Goal: Task Accomplishment & Management: Use online tool/utility

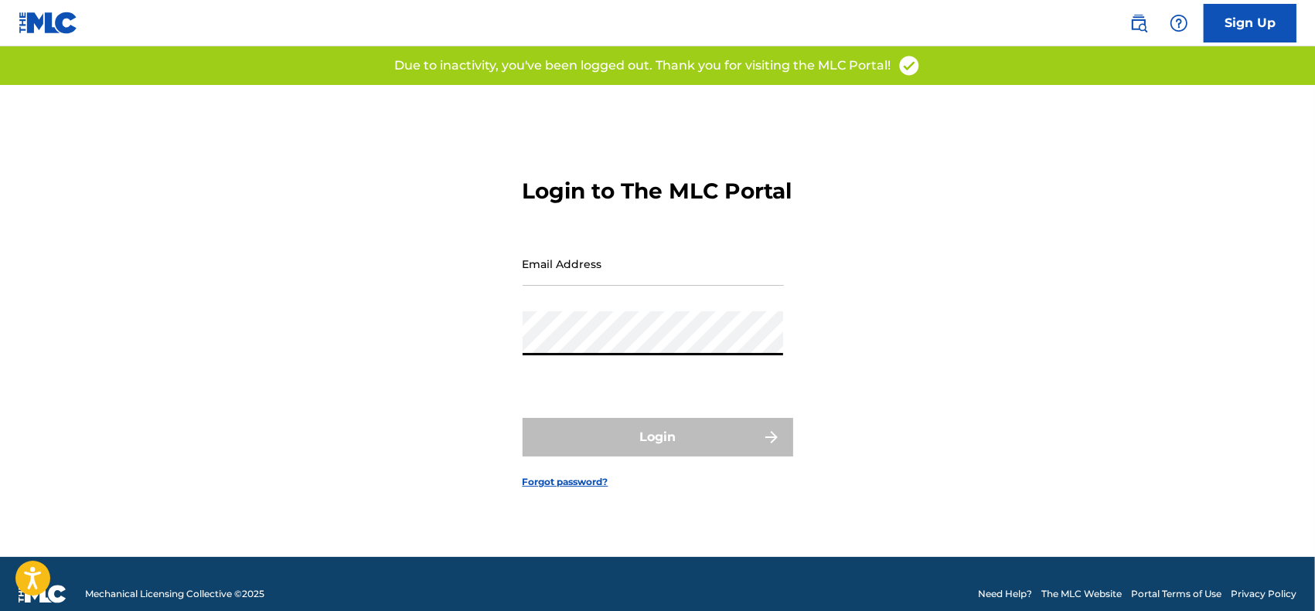
type input "[EMAIL_ADDRESS][DOMAIN_NAME]"
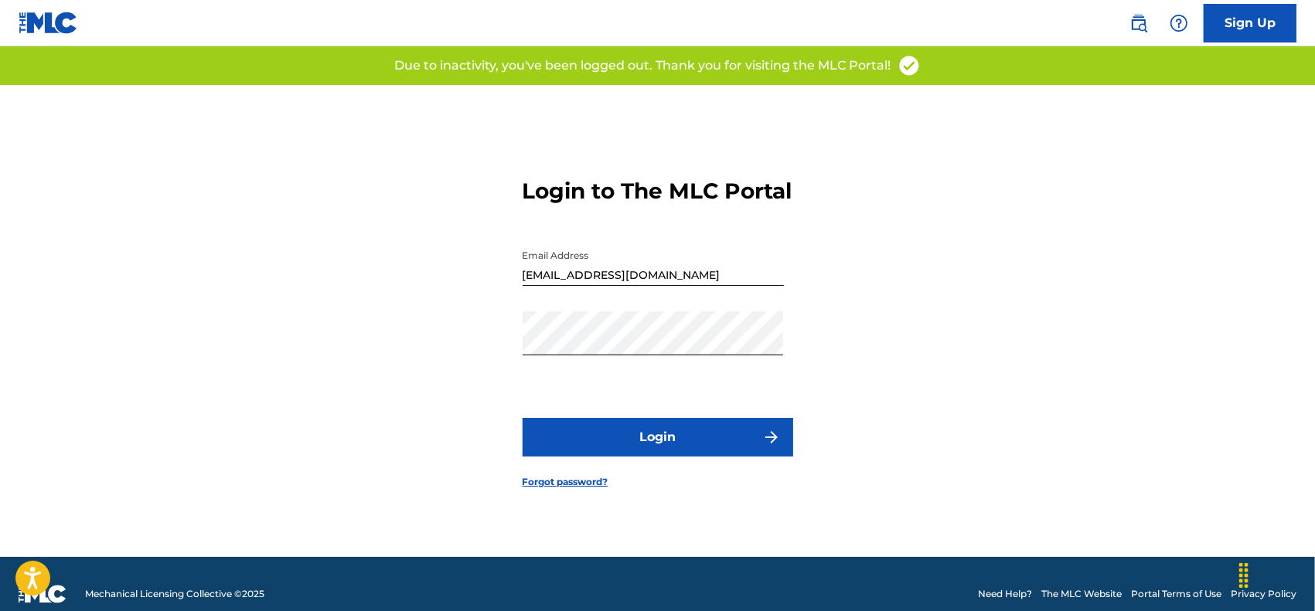
click at [612, 439] on button "Login" at bounding box center [658, 437] width 271 height 39
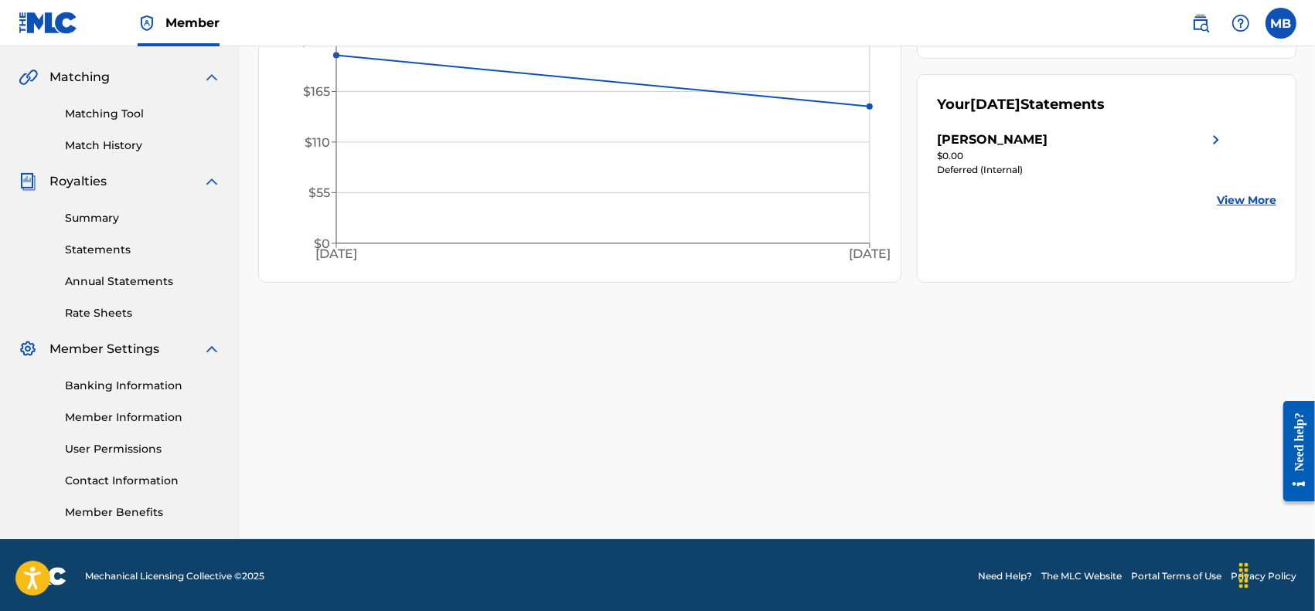
scroll to position [346, 0]
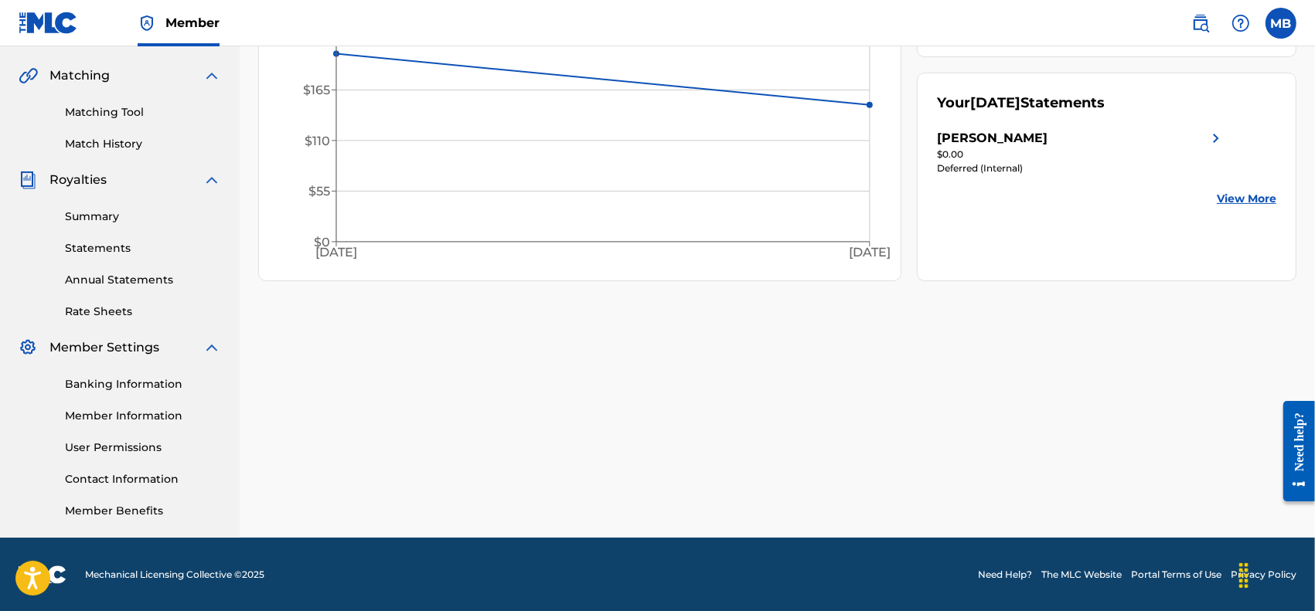
click at [90, 222] on link "Summary" at bounding box center [143, 217] width 156 height 16
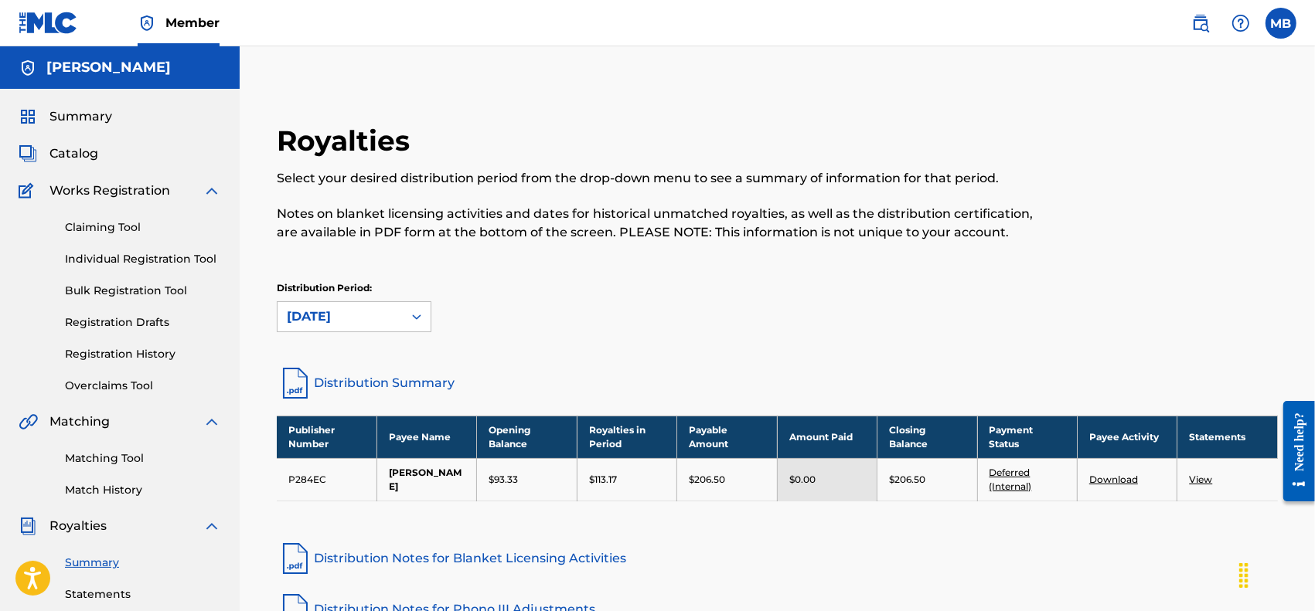
click at [133, 456] on link "Matching Tool" at bounding box center [143, 459] width 156 height 16
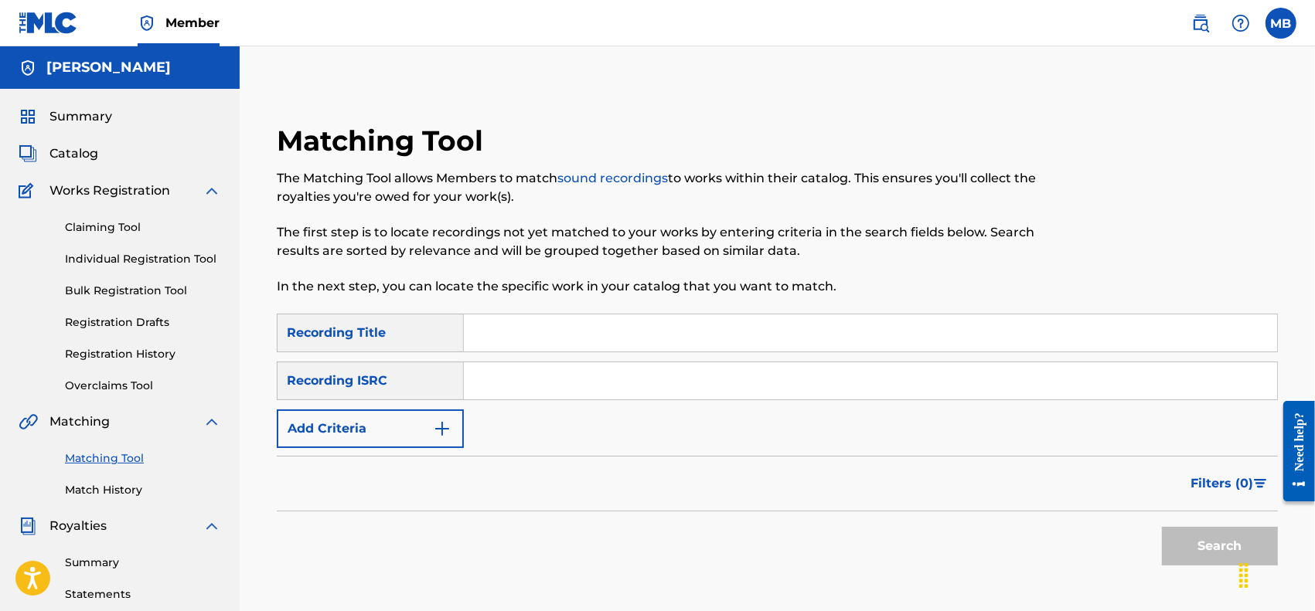
click at [446, 430] on img "Search Form" at bounding box center [442, 429] width 19 height 19
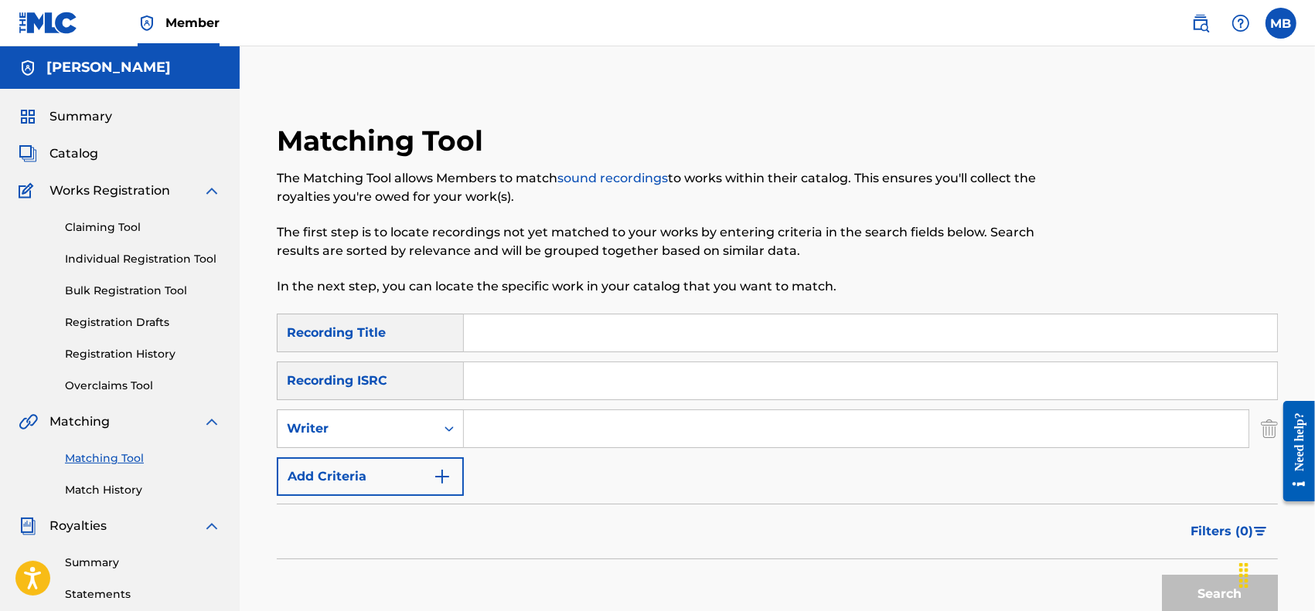
click at [468, 427] on input "Search Form" at bounding box center [856, 428] width 785 height 37
type input "[PERSON_NAME]"
click at [1162, 575] on button "Search" at bounding box center [1220, 594] width 116 height 39
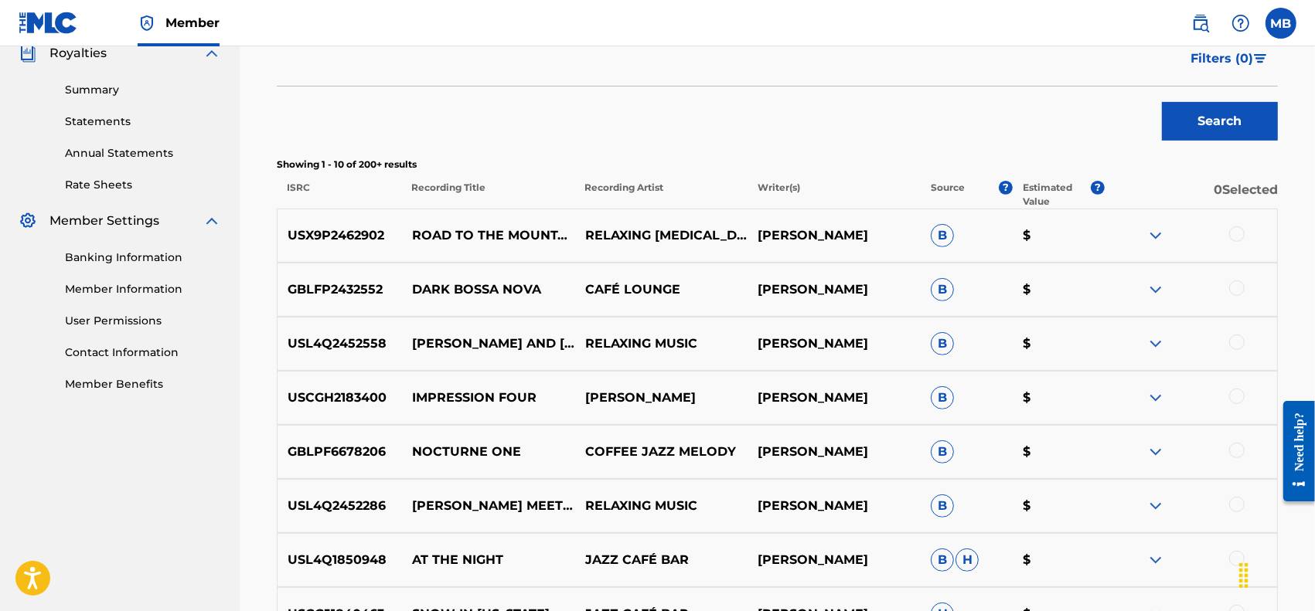
scroll to position [644, 0]
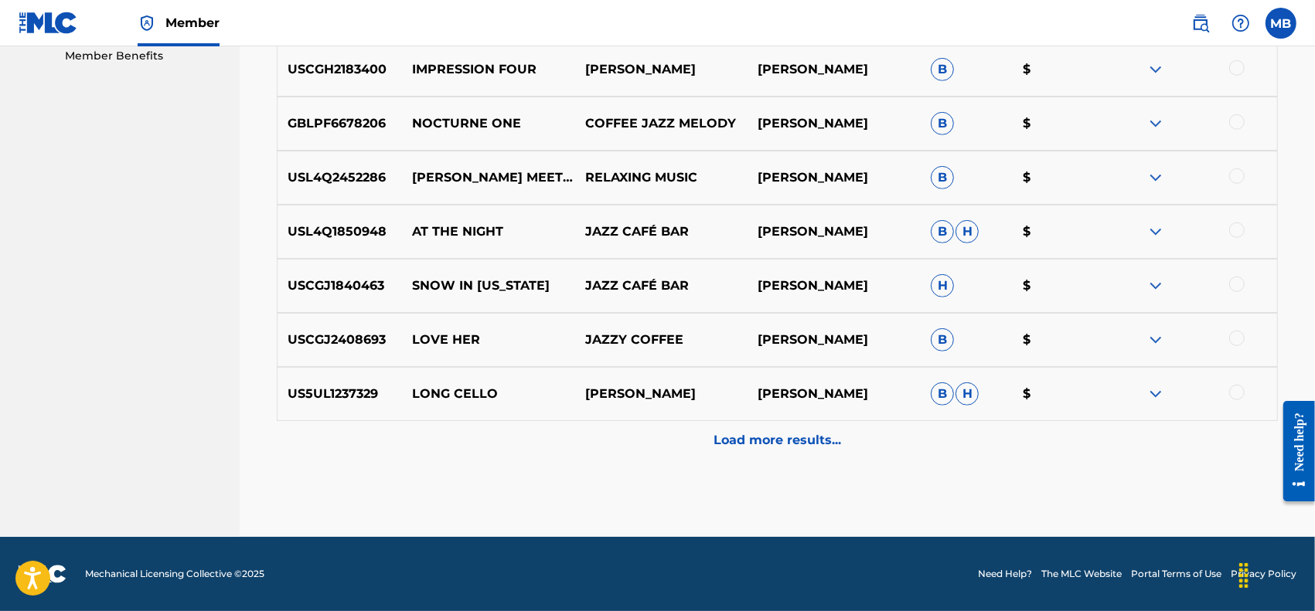
click at [770, 446] on p "Load more results..." at bounding box center [777, 440] width 128 height 19
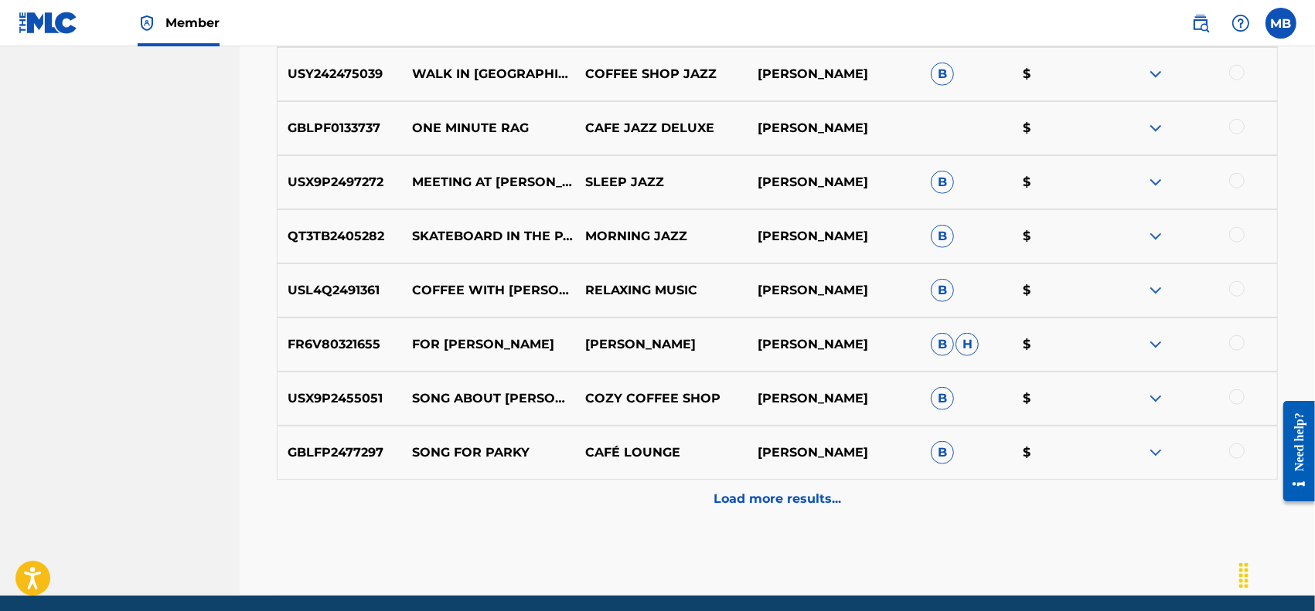
scroll to position [1285, 0]
click at [721, 495] on p "Load more results..." at bounding box center [777, 498] width 128 height 19
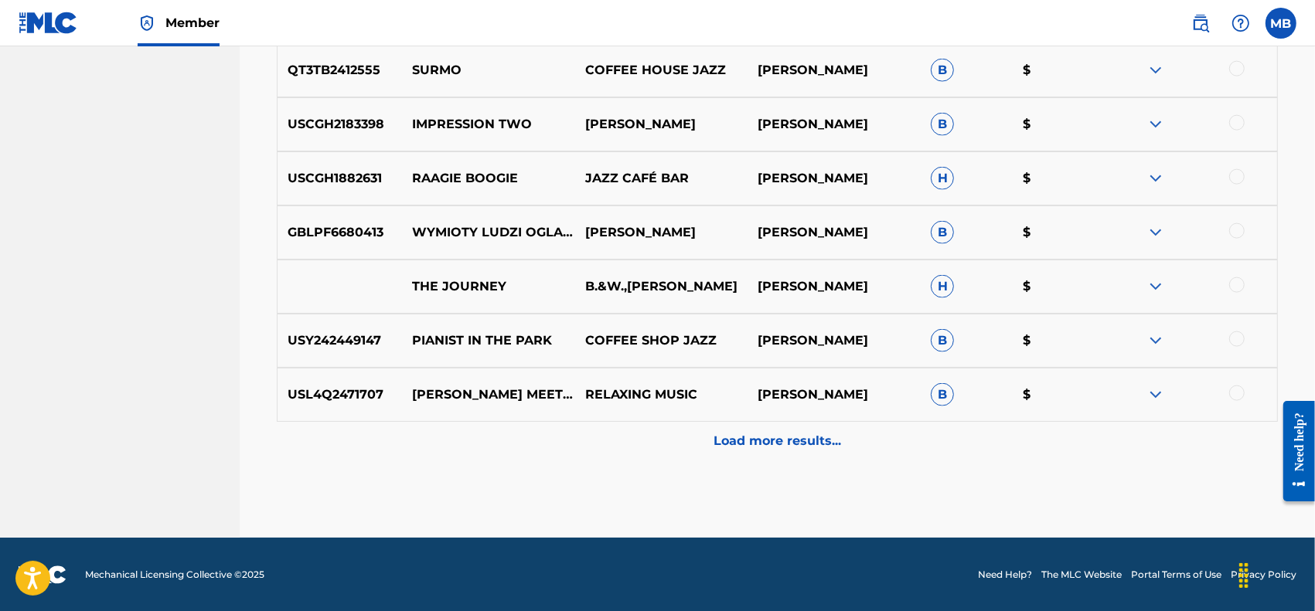
scroll to position [1884, 0]
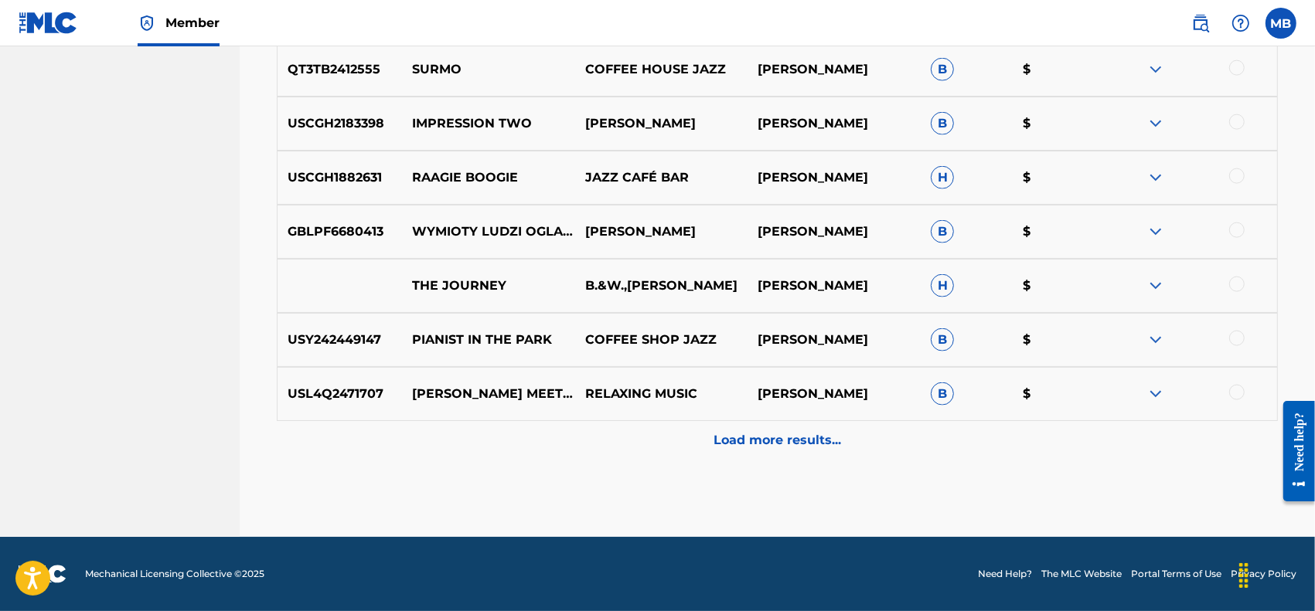
click at [764, 425] on div "Load more results..." at bounding box center [777, 440] width 1001 height 39
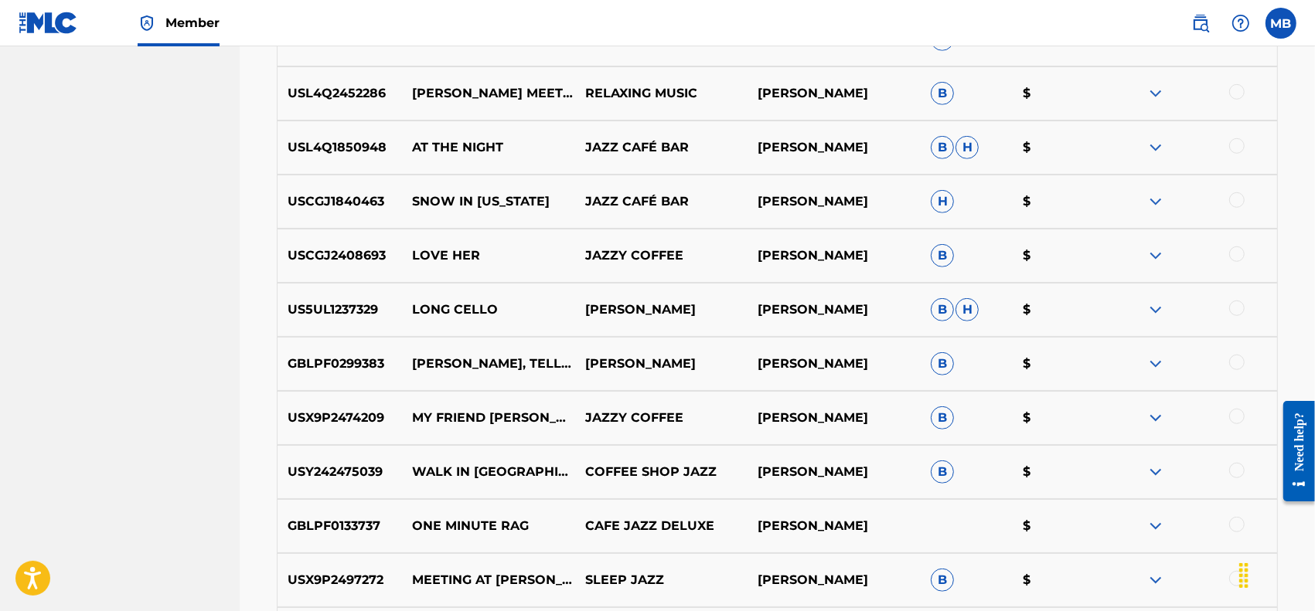
scroll to position [1127, 0]
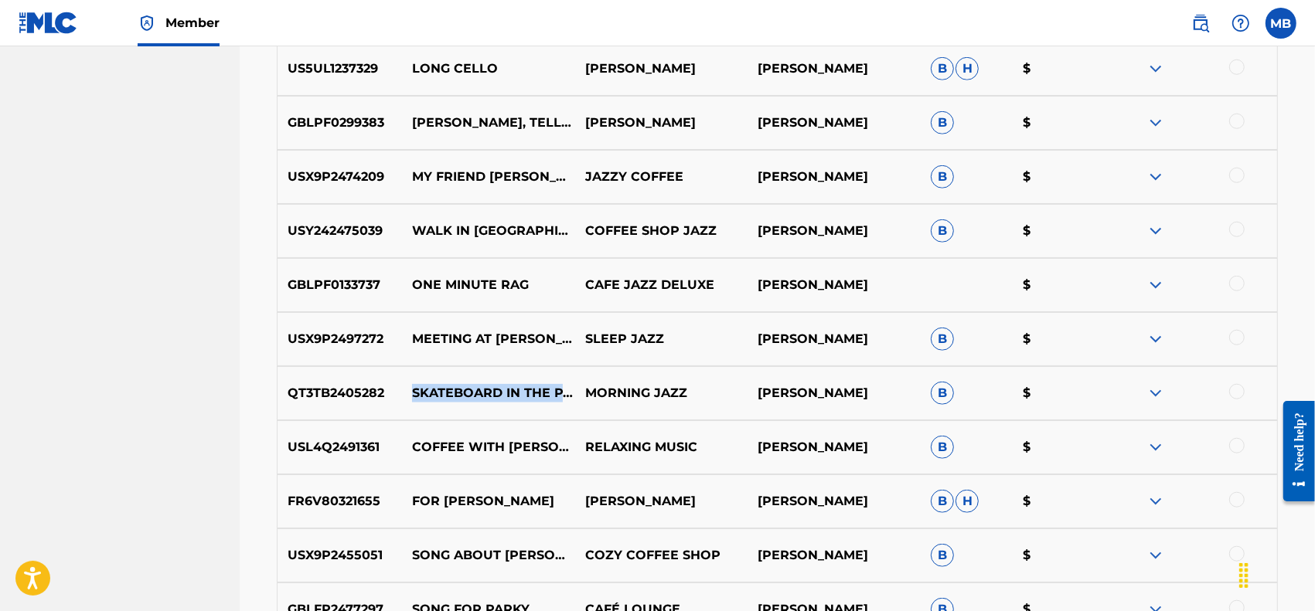
drag, startPoint x: 444, startPoint y: 397, endPoint x: 412, endPoint y: 383, distance: 35.3
click at [412, 384] on p "SKATEBOARD IN THE PARK" at bounding box center [488, 393] width 173 height 19
copy p "SKATEBOARD IN THE PARK"
click at [1153, 336] on img at bounding box center [1155, 339] width 19 height 19
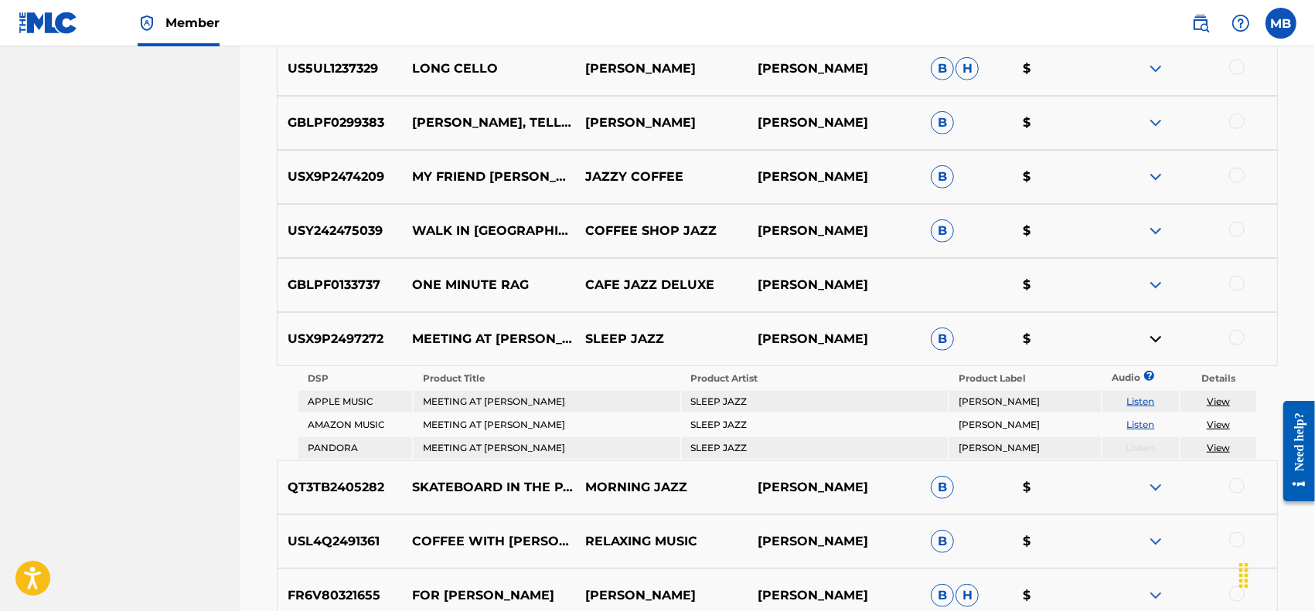
click at [1238, 337] on div at bounding box center [1236, 337] width 15 height 15
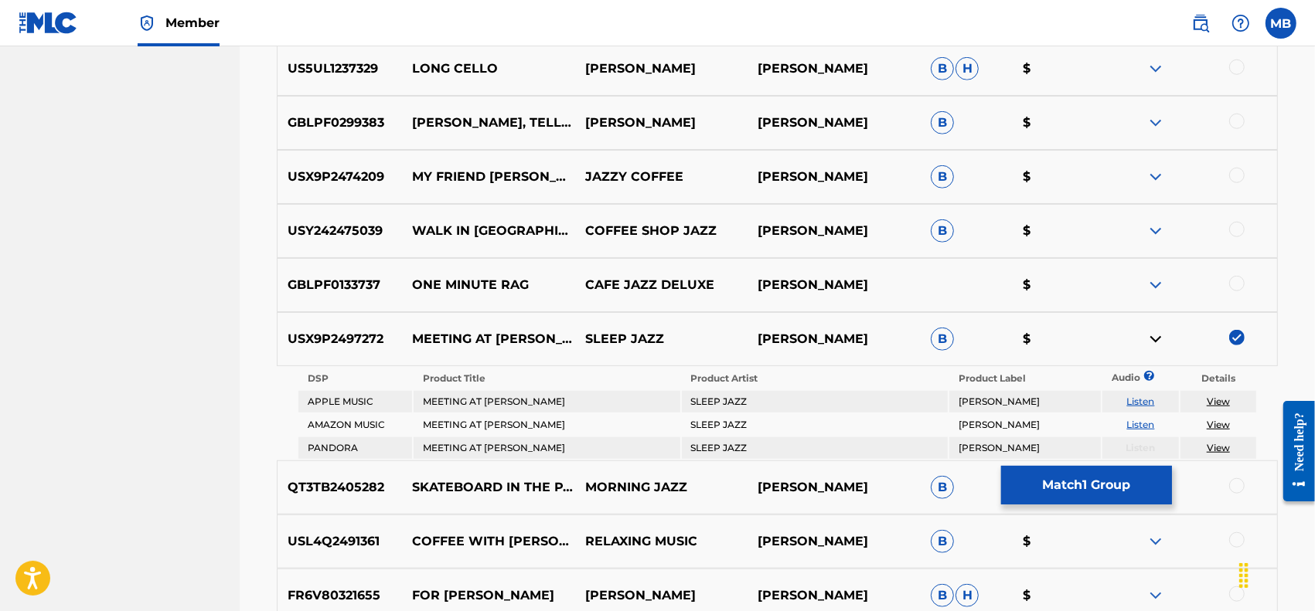
click at [1072, 482] on button "Match 1 Group" at bounding box center [1086, 485] width 171 height 39
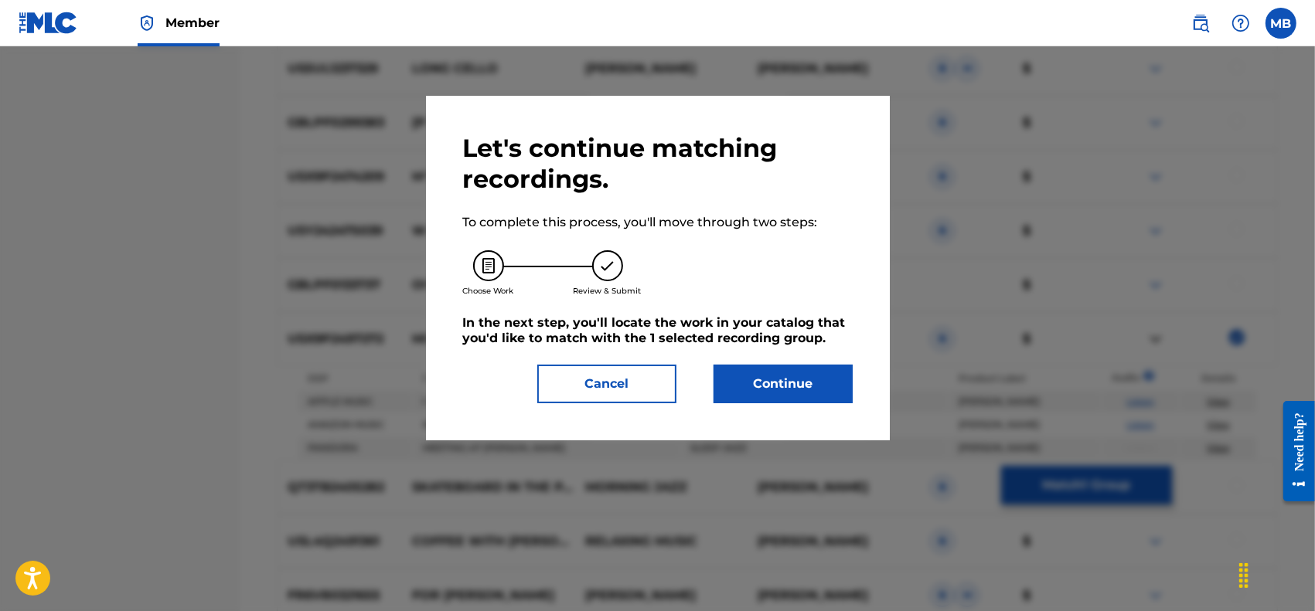
click at [788, 380] on button "Continue" at bounding box center [782, 384] width 139 height 39
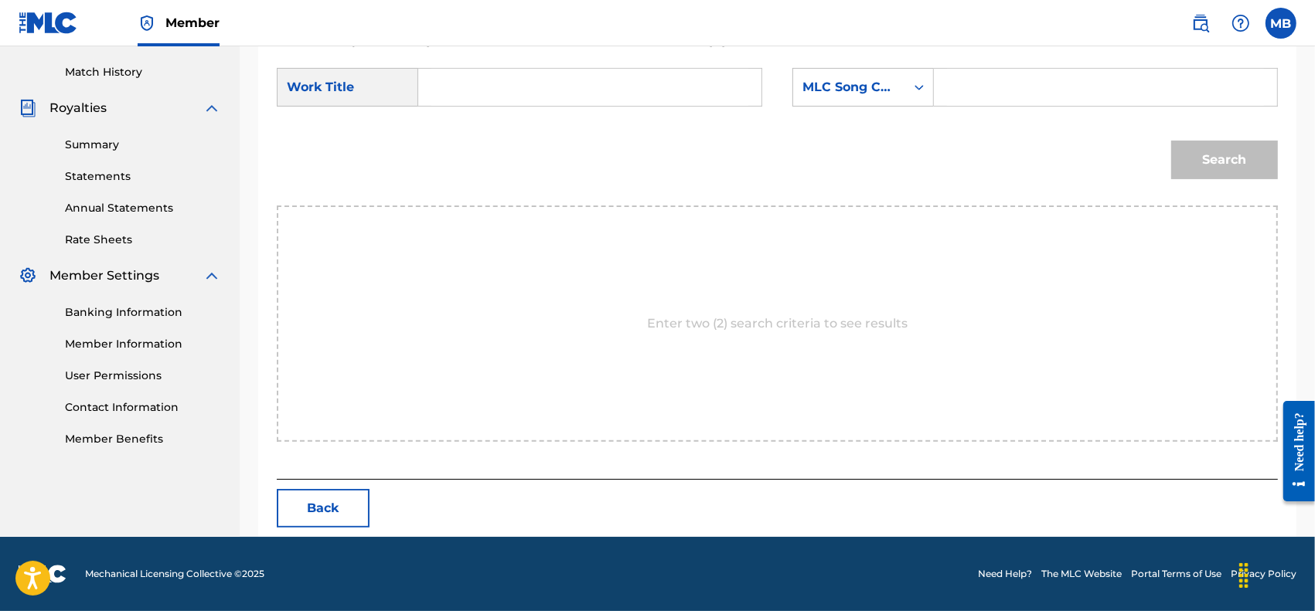
scroll to position [418, 0]
paste input "SKATEBOARD IN THE PARK"
type input "SKATEBOARD IN THE PARK"
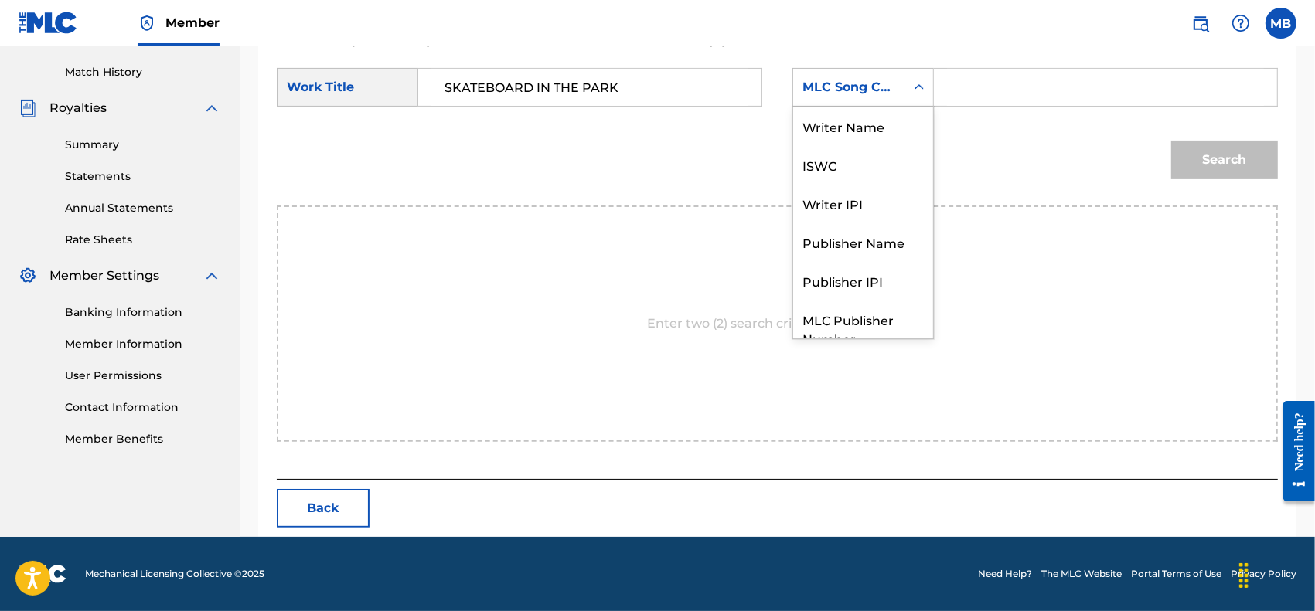
click at [917, 87] on icon "Search Form" at bounding box center [918, 86] width 9 height 5
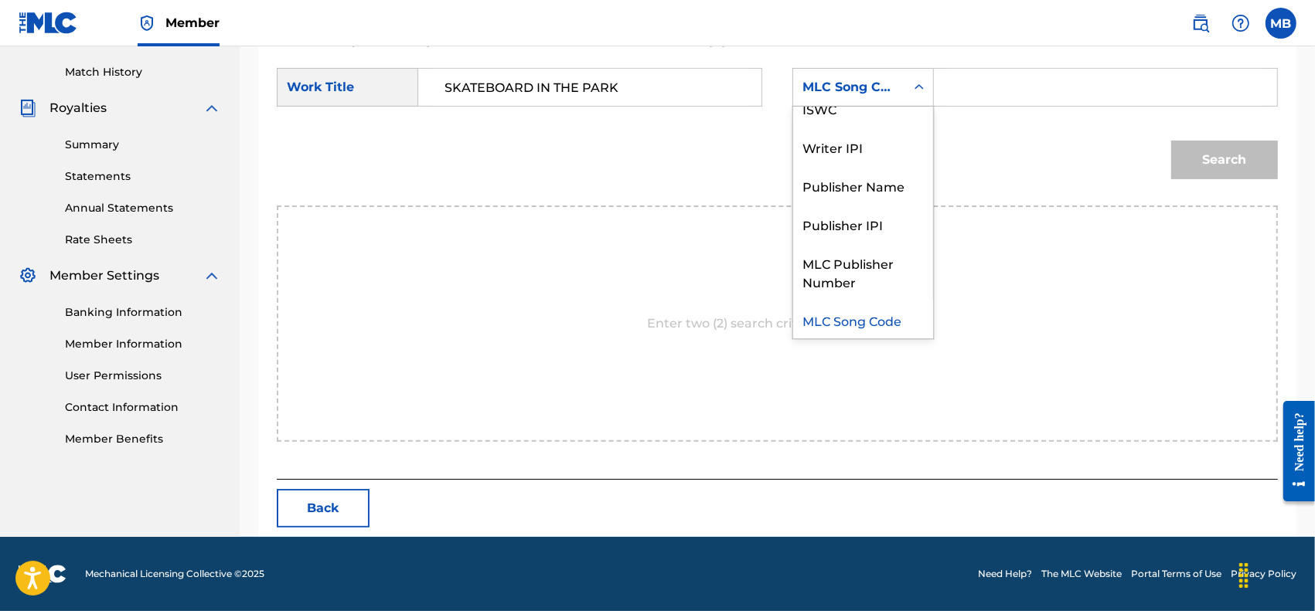
scroll to position [0, 0]
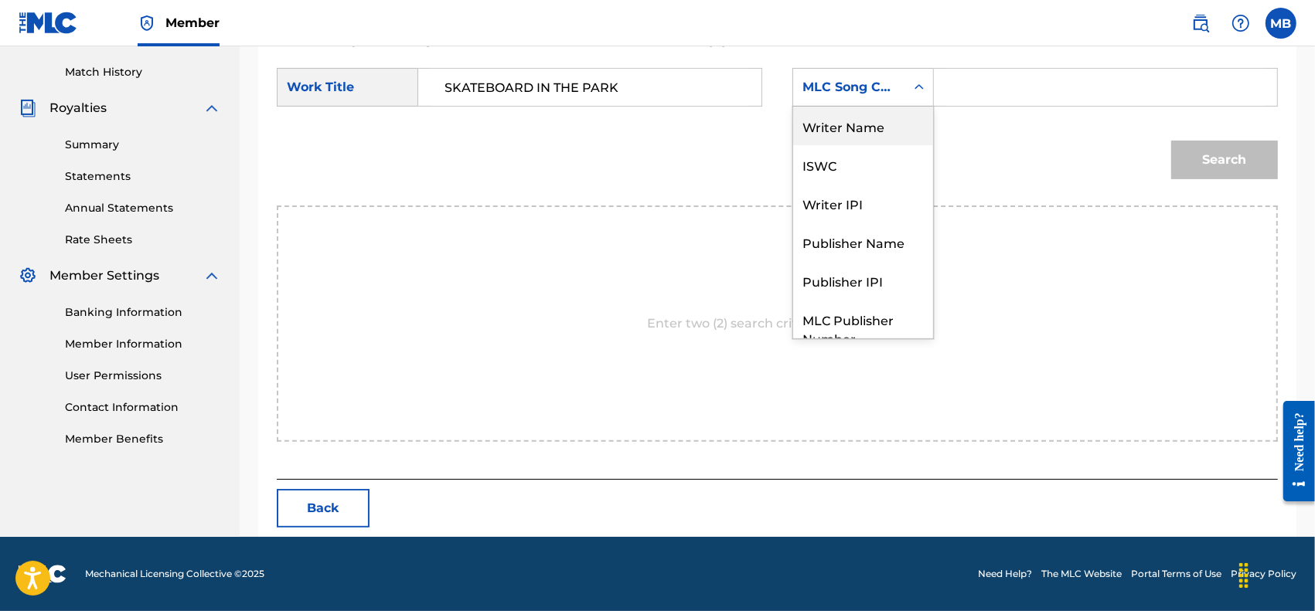
click at [866, 117] on div "Writer Name" at bounding box center [863, 126] width 140 height 39
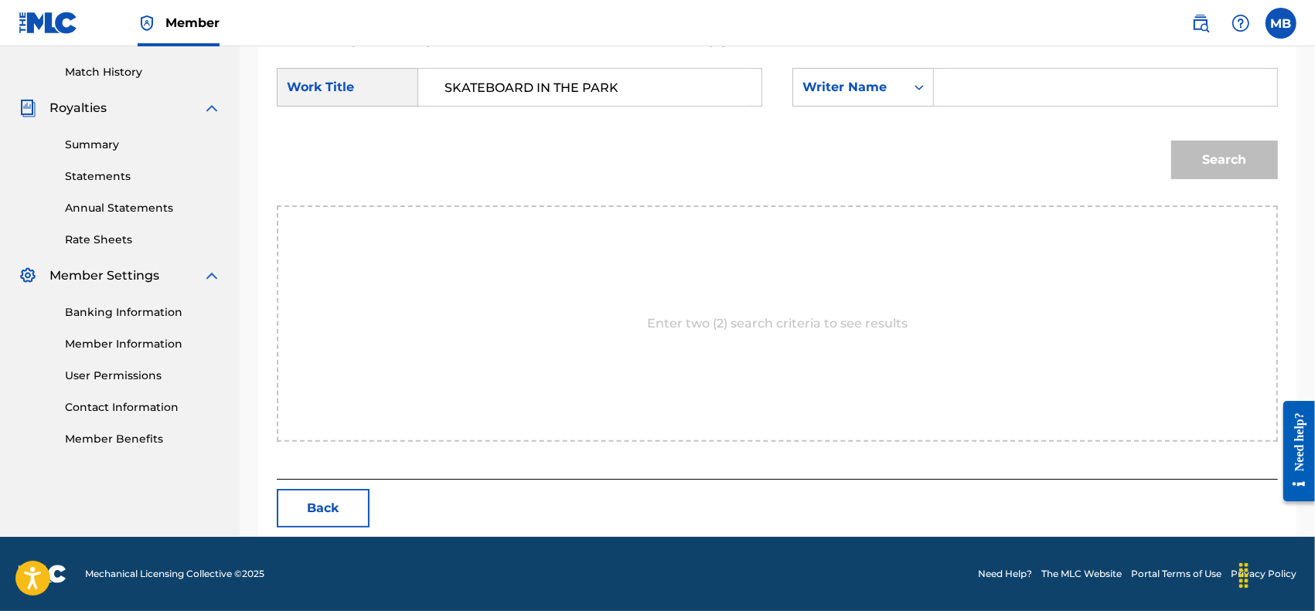
click at [965, 82] on input "Search Form" at bounding box center [1105, 87] width 317 height 37
type input "[PERSON_NAME]"
click at [1171, 141] on button "Search" at bounding box center [1224, 160] width 107 height 39
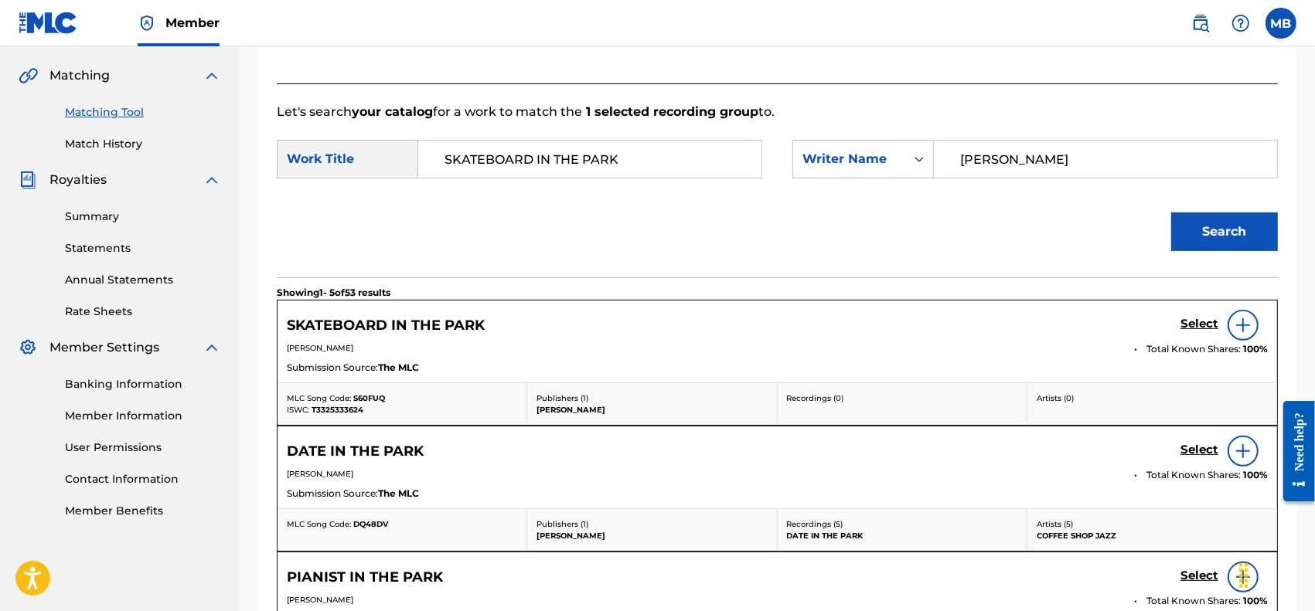
scroll to position [418, 0]
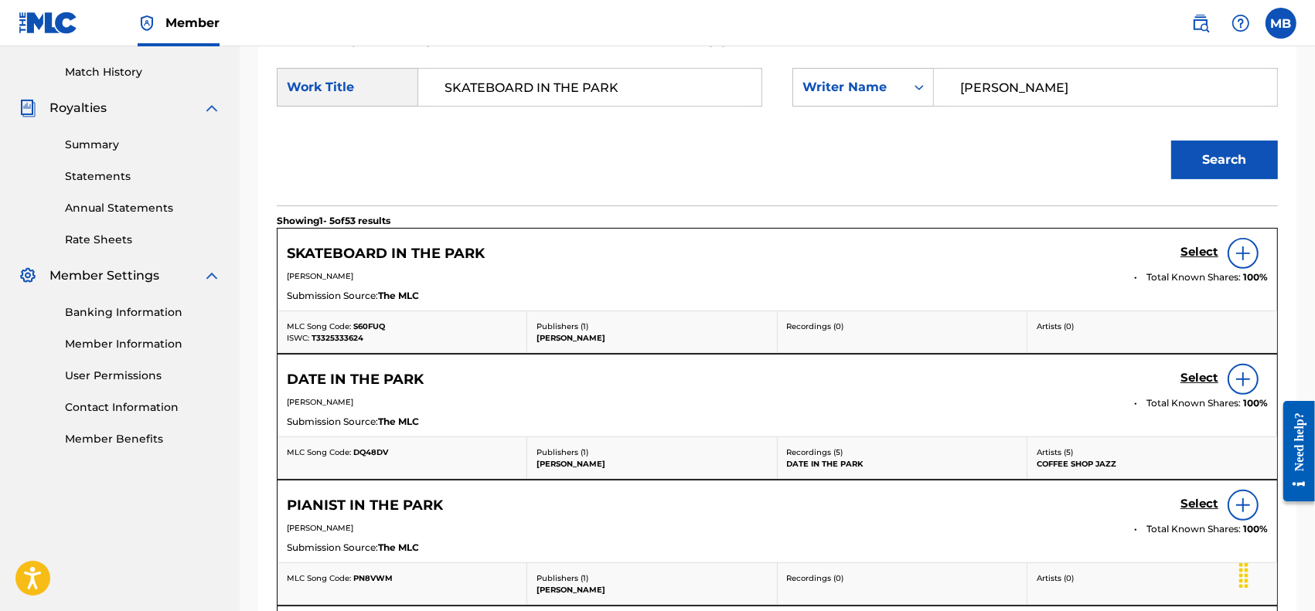
click at [1204, 251] on h5 "Select" at bounding box center [1199, 252] width 38 height 15
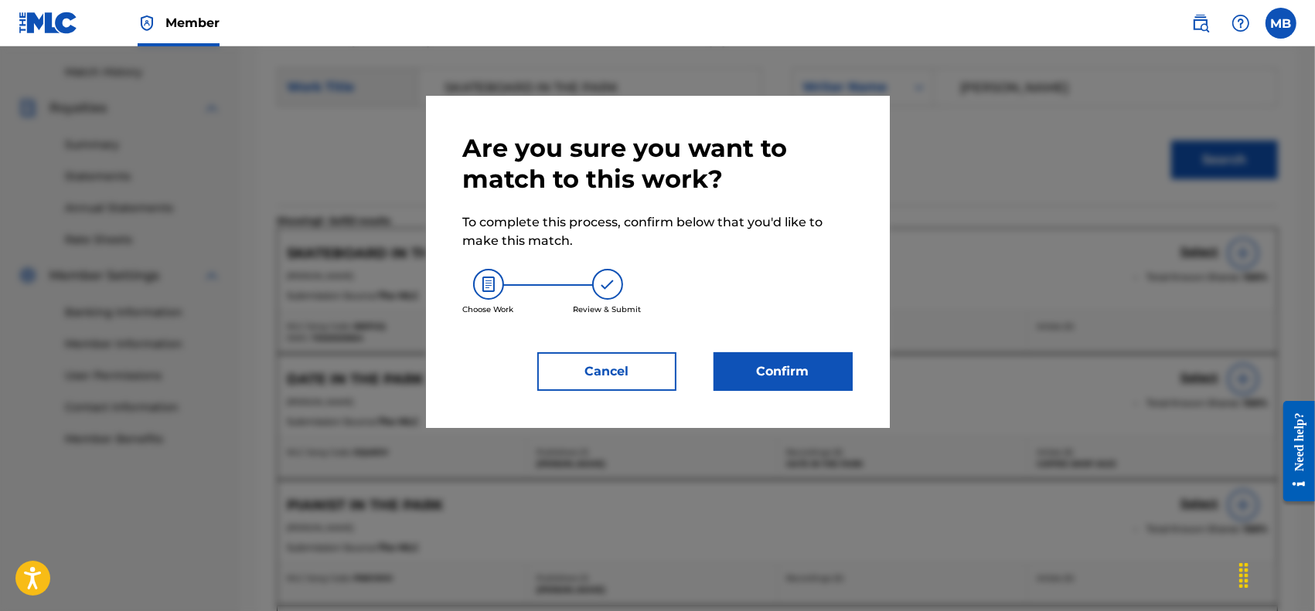
click at [758, 373] on button "Confirm" at bounding box center [782, 371] width 139 height 39
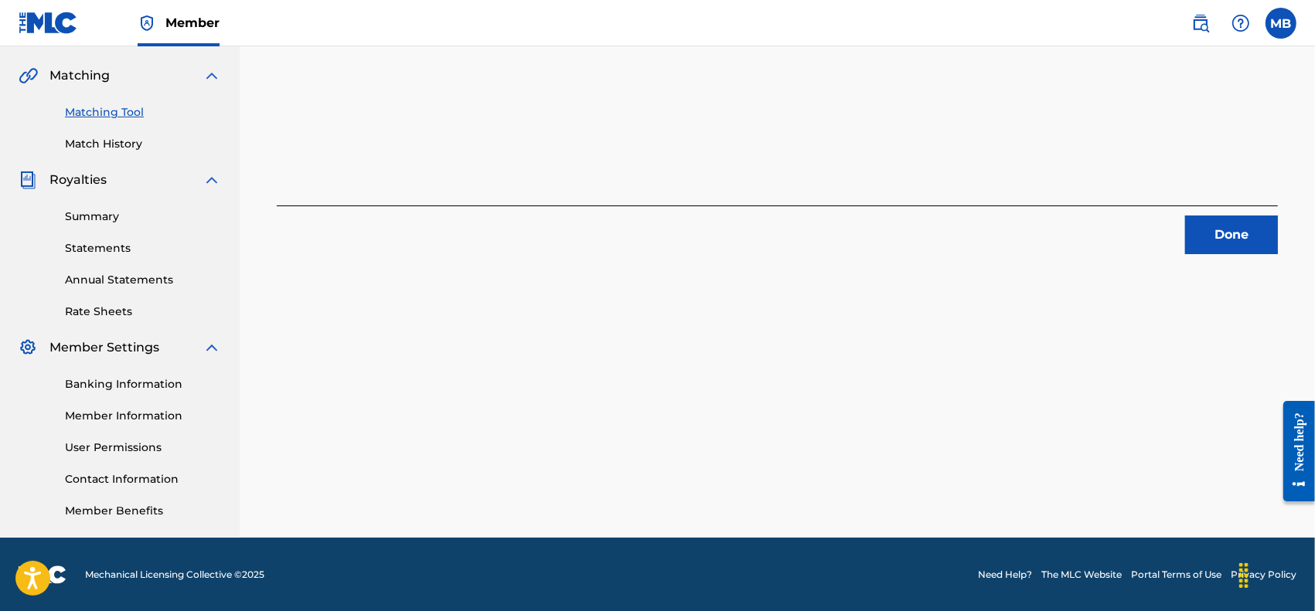
click at [1210, 237] on button "Done" at bounding box center [1231, 235] width 93 height 39
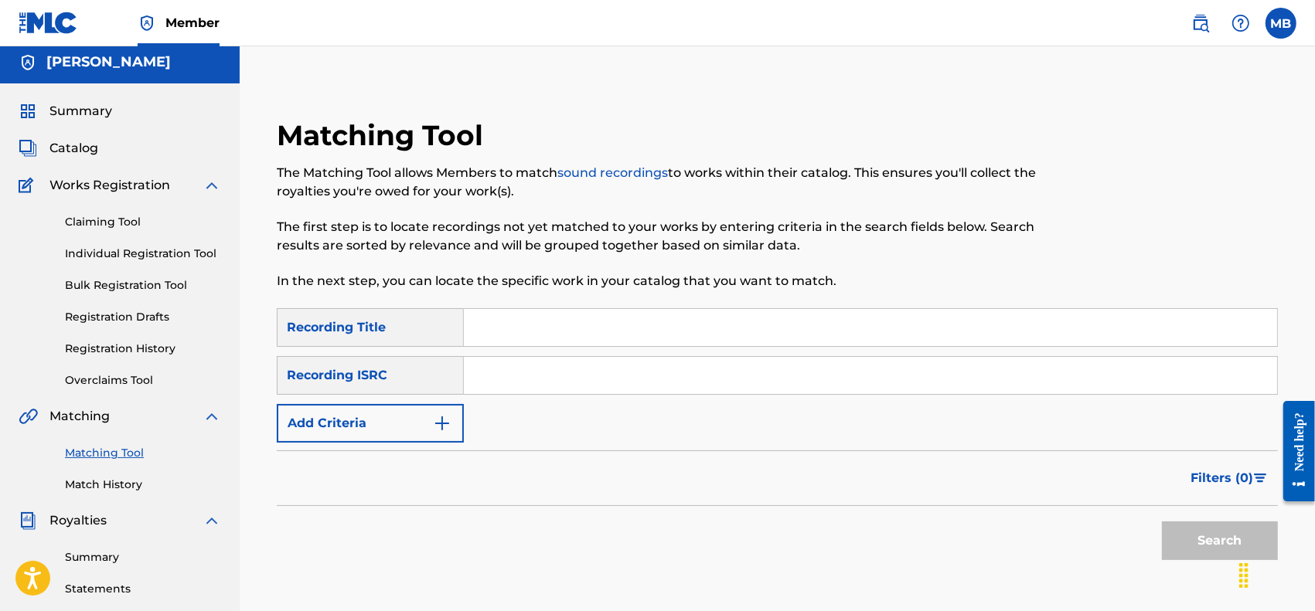
scroll to position [0, 0]
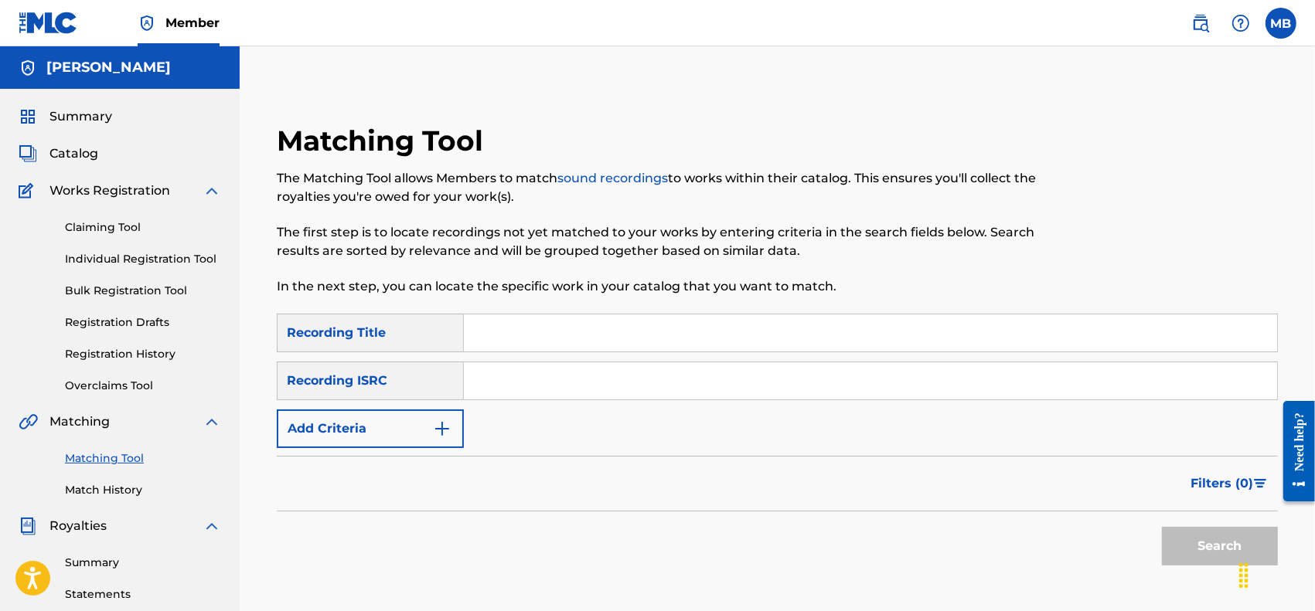
click at [85, 117] on span "Summary" at bounding box center [80, 116] width 63 height 19
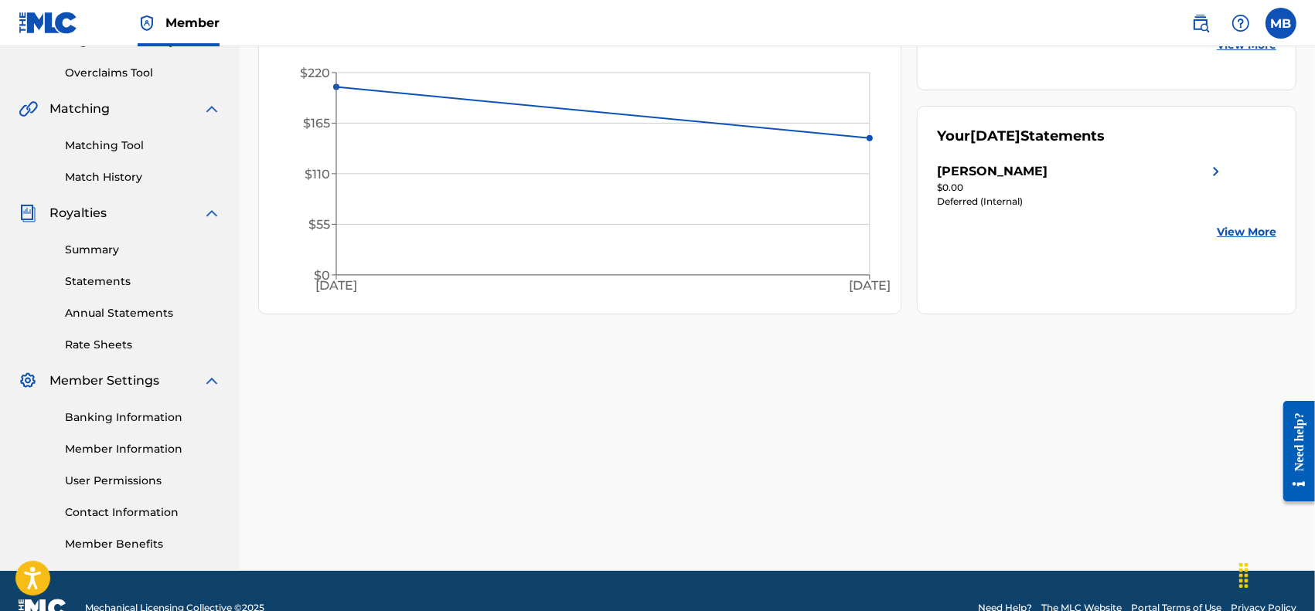
scroll to position [322, 0]
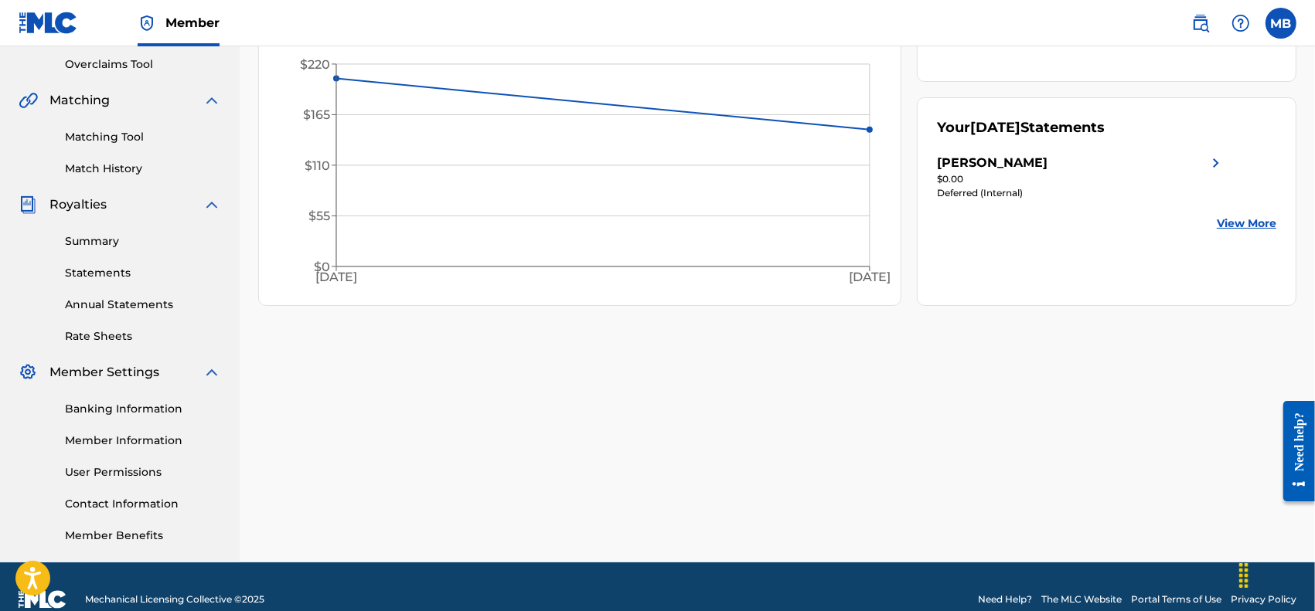
click at [1258, 234] on div "Your [DATE] Statements [PERSON_NAME] $0.00 Deferred (Internal) View More" at bounding box center [1107, 201] width 380 height 209
click at [1258, 226] on link "View More" at bounding box center [1247, 224] width 60 height 16
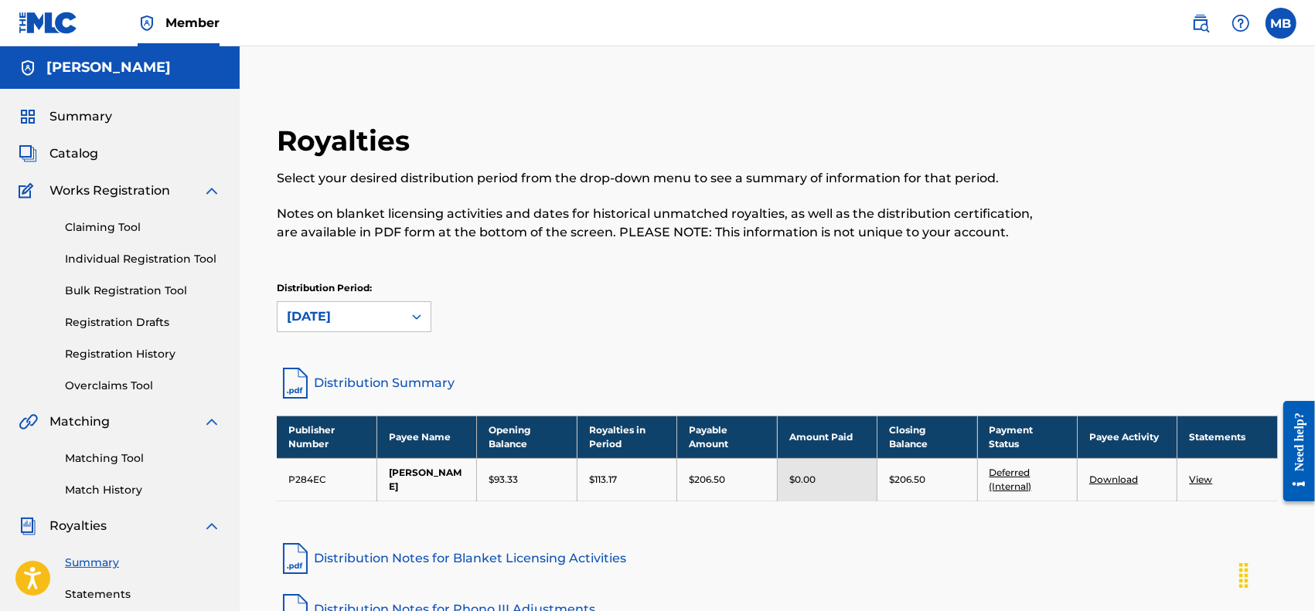
click at [87, 155] on span "Catalog" at bounding box center [73, 154] width 49 height 19
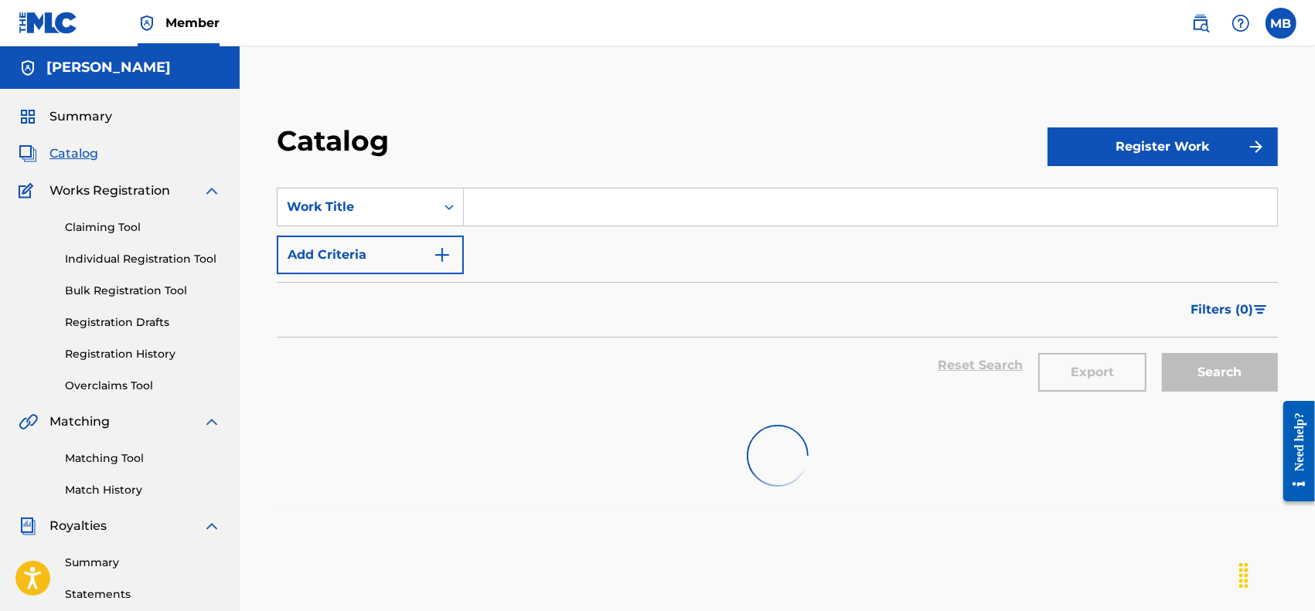
click at [93, 117] on span "Summary" at bounding box center [80, 116] width 63 height 19
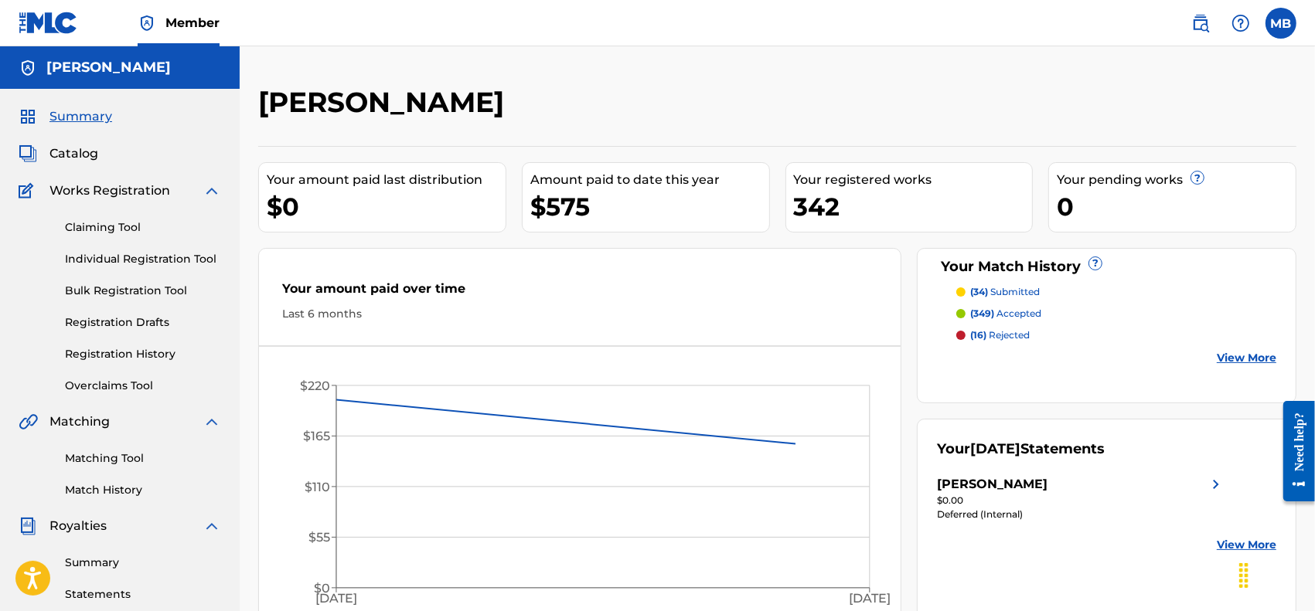
scroll to position [322, 0]
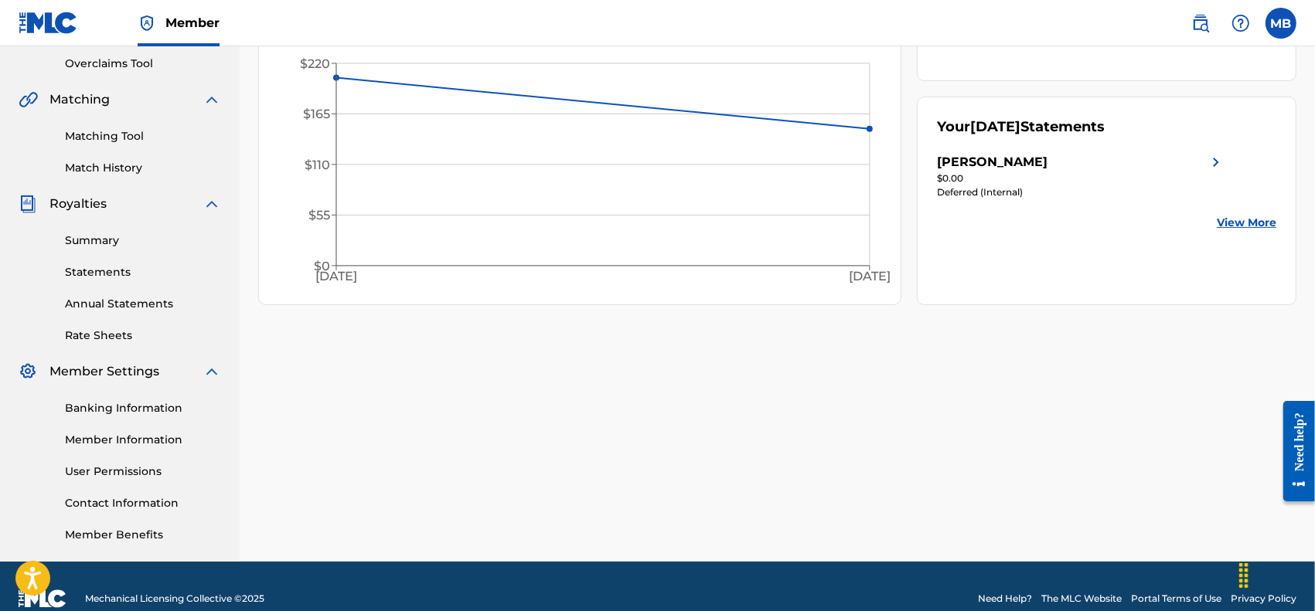
click at [109, 410] on link "Banking Information" at bounding box center [143, 408] width 156 height 16
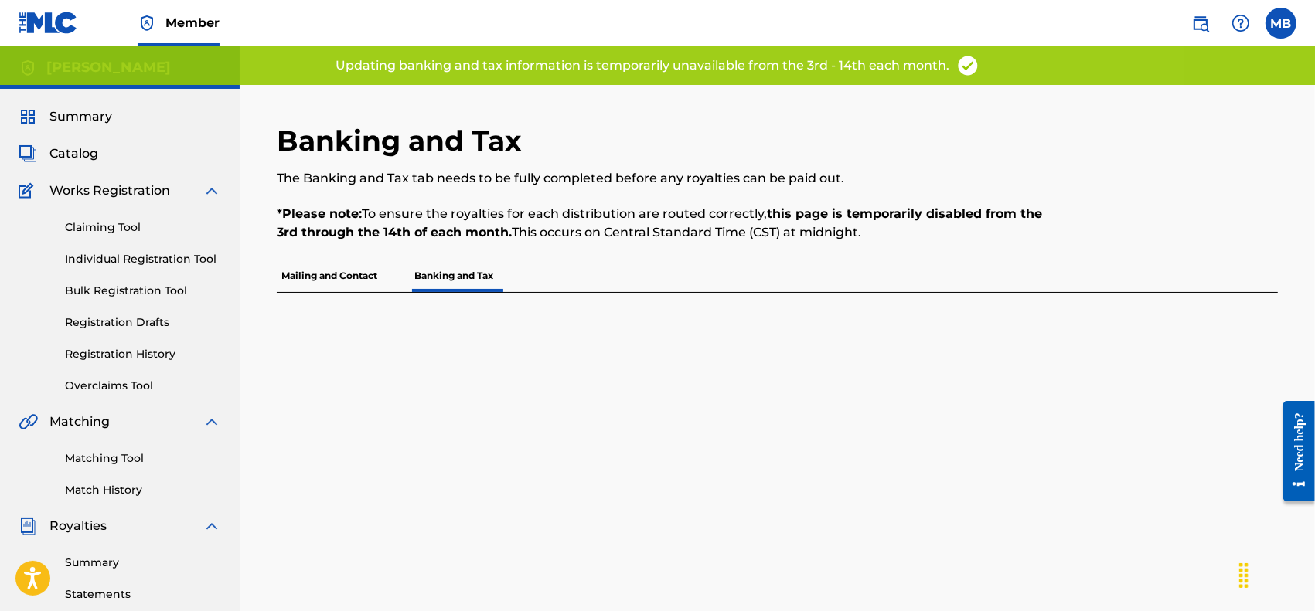
click at [108, 226] on link "Claiming Tool" at bounding box center [143, 228] width 156 height 16
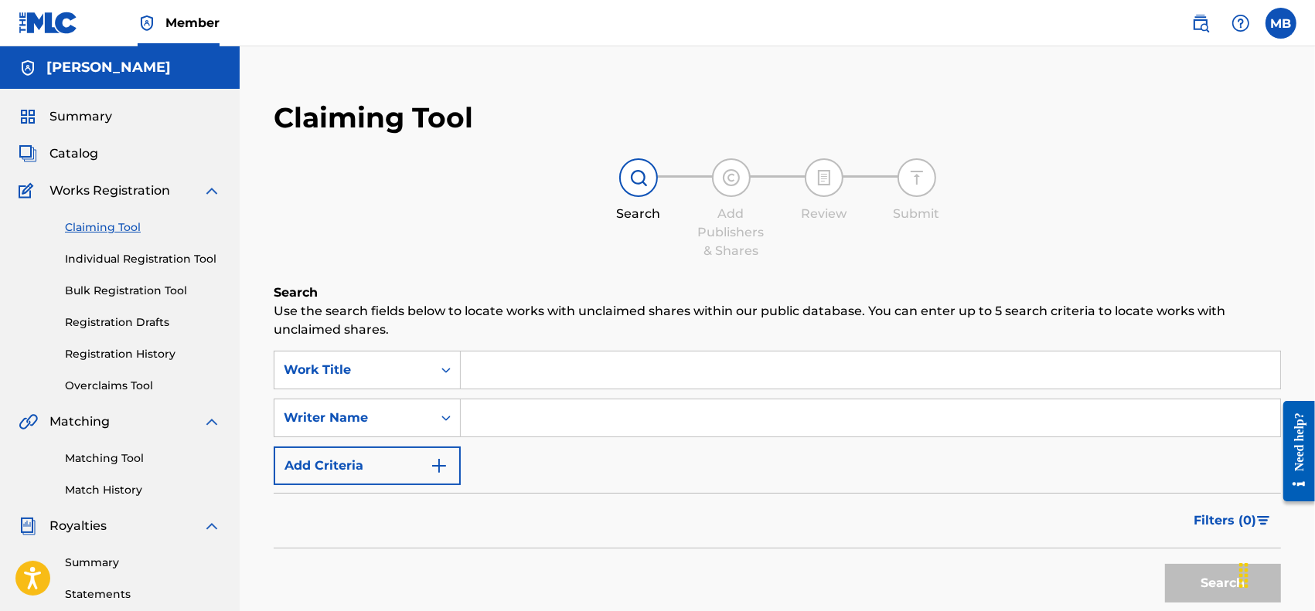
click at [68, 113] on span "Summary" at bounding box center [80, 116] width 63 height 19
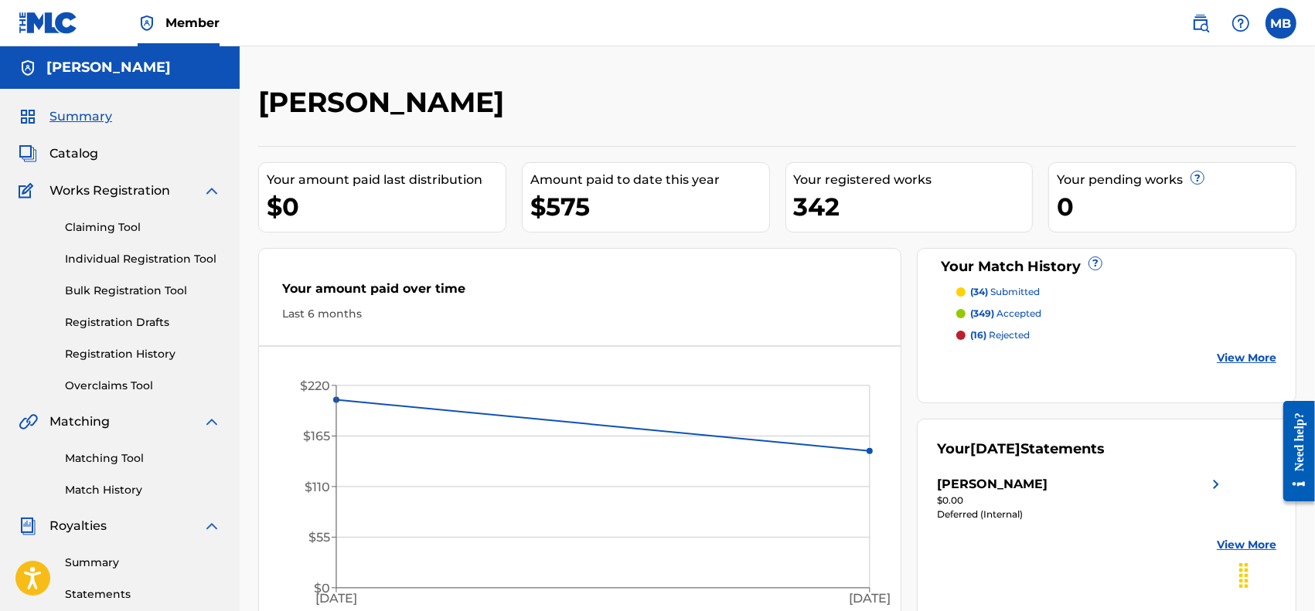
click at [63, 147] on span "Catalog" at bounding box center [73, 154] width 49 height 19
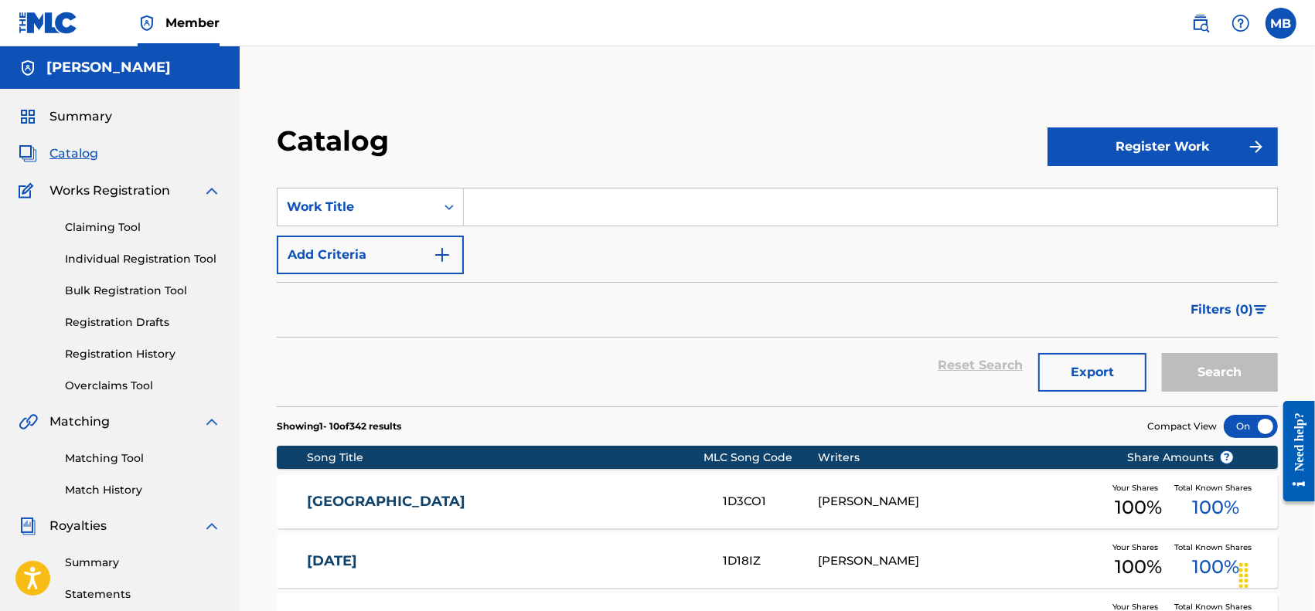
click at [94, 462] on link "Matching Tool" at bounding box center [143, 459] width 156 height 16
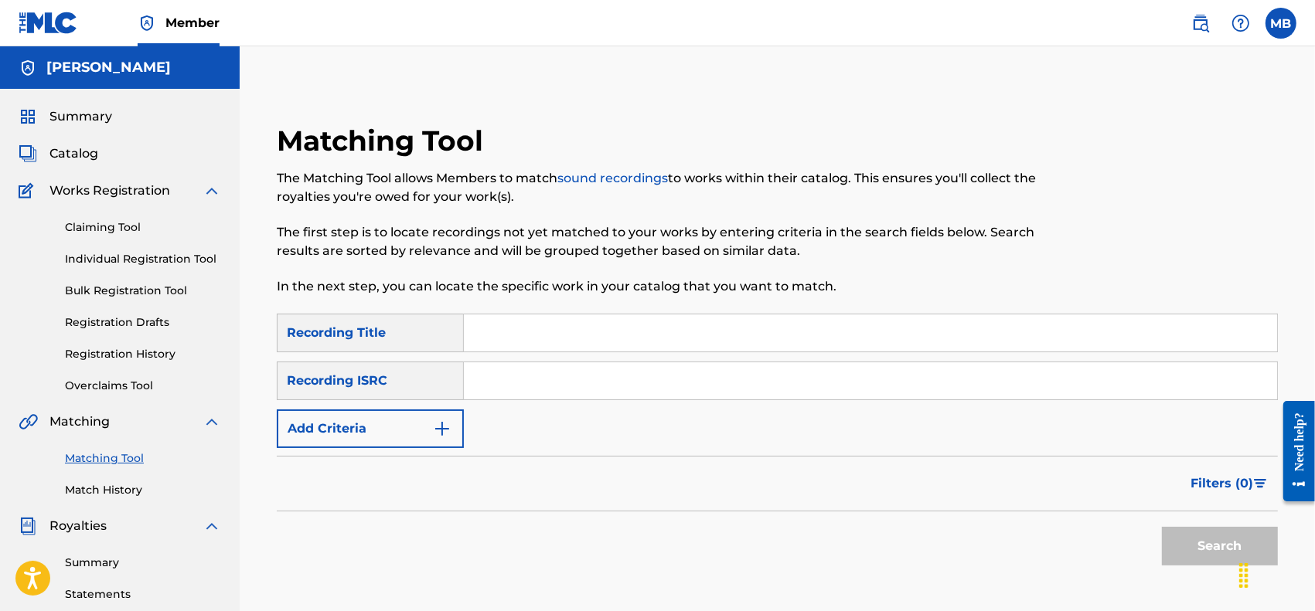
click at [100, 559] on link "Summary" at bounding box center [143, 563] width 156 height 16
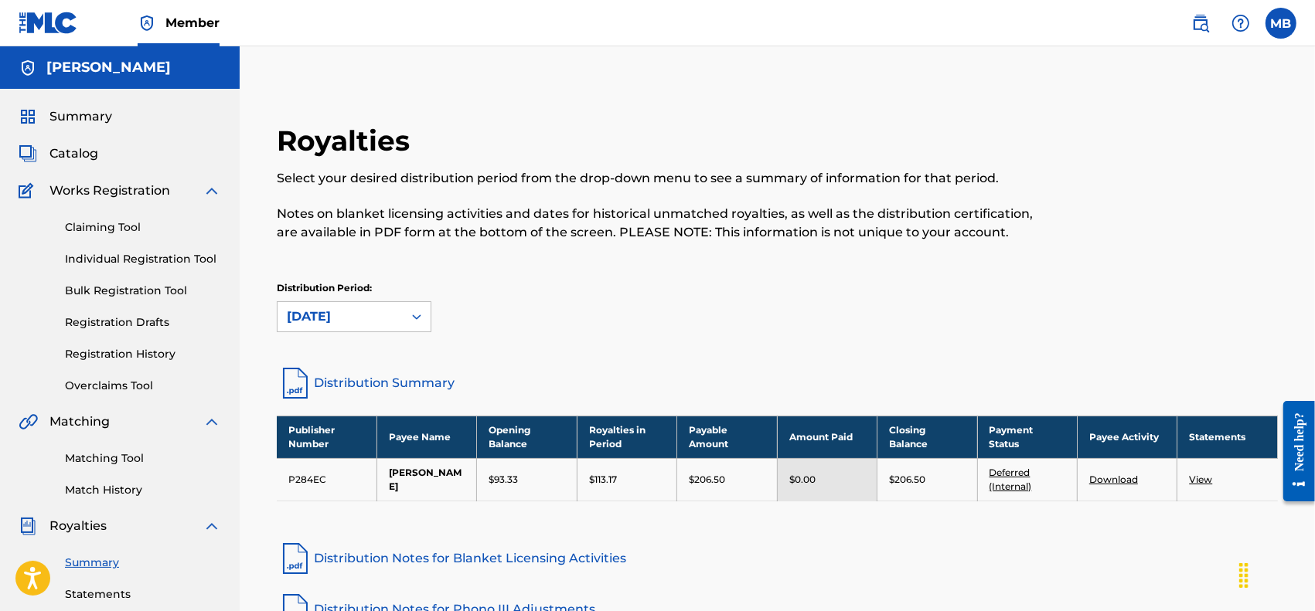
click at [70, 141] on div "Summary Catalog Works Registration Claiming Tool Individual Registration Tool B…" at bounding box center [120, 486] width 240 height 795
click at [71, 145] on span "Catalog" at bounding box center [73, 154] width 49 height 19
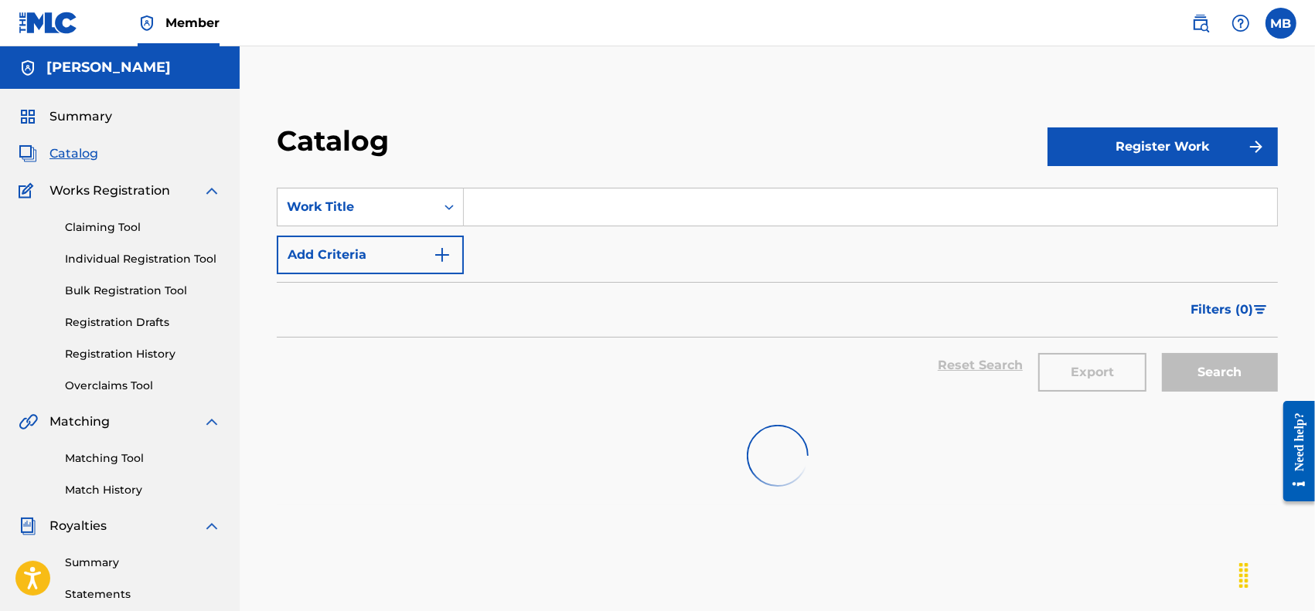
click at [81, 113] on span "Summary" at bounding box center [80, 116] width 63 height 19
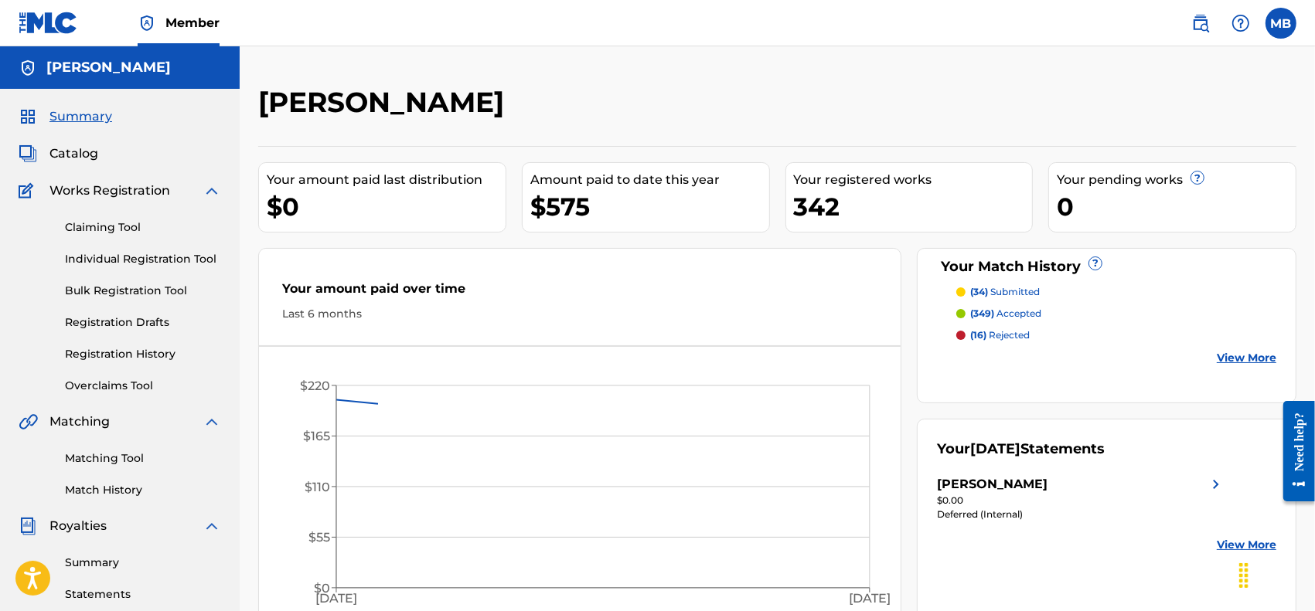
click at [90, 156] on span "Catalog" at bounding box center [73, 154] width 49 height 19
